Goal: Book appointment/travel/reservation

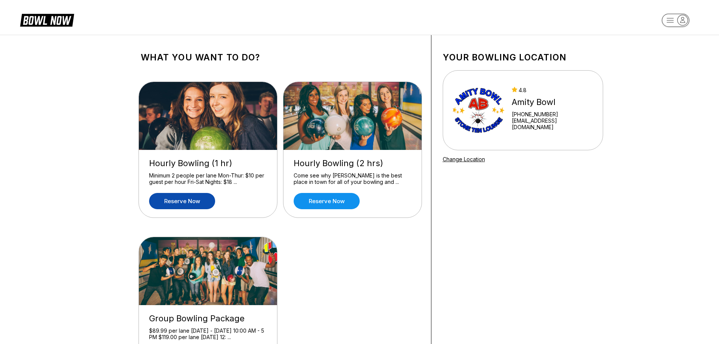
click at [183, 202] on link "Reserve now" at bounding box center [182, 201] width 66 height 16
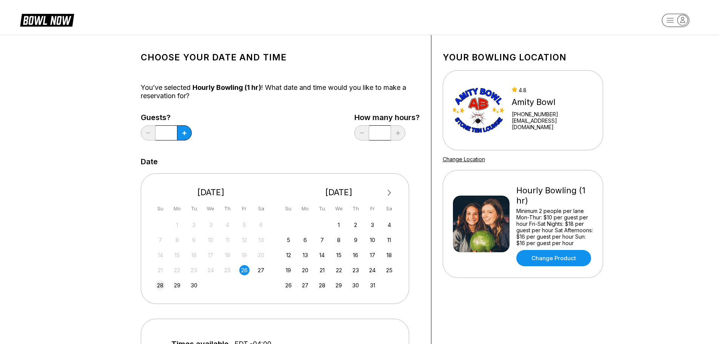
click at [159, 289] on div "28" at bounding box center [160, 285] width 10 height 10
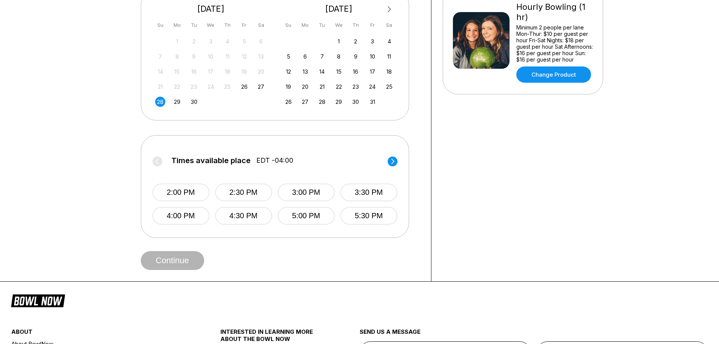
scroll to position [227, 0]
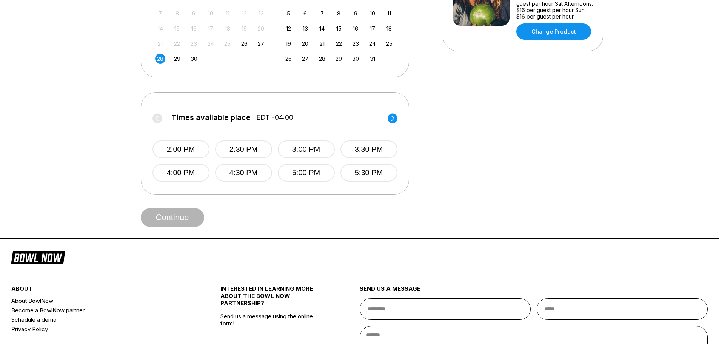
click at [392, 117] on circle at bounding box center [393, 118] width 10 height 10
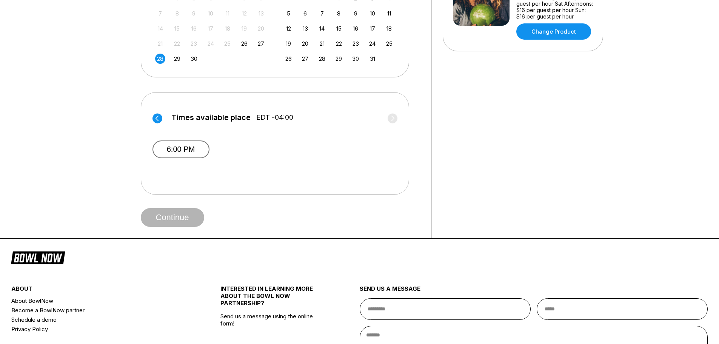
click at [173, 151] on button "6:00 PM" at bounding box center [181, 149] width 57 height 18
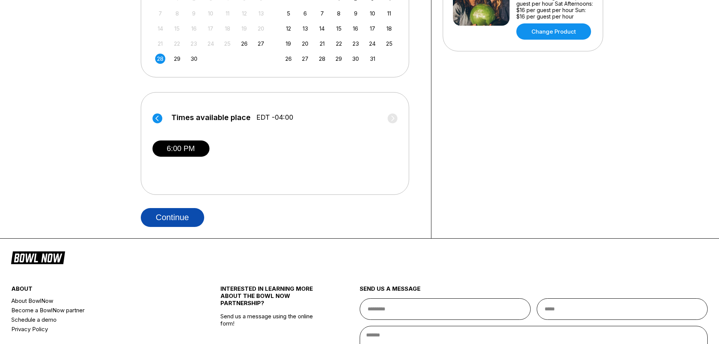
click at [182, 213] on button "Continue" at bounding box center [172, 217] width 63 height 19
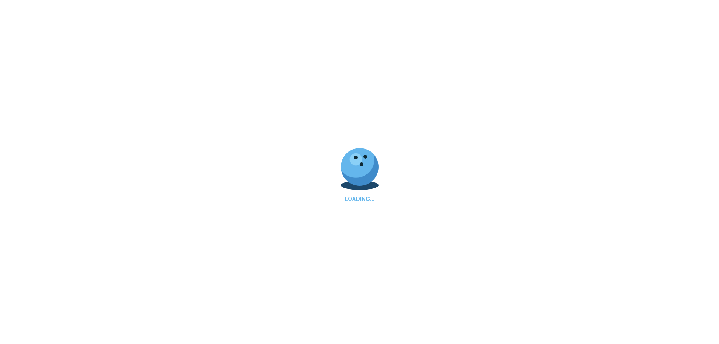
select select "**"
